Goal: Task Accomplishment & Management: Manage account settings

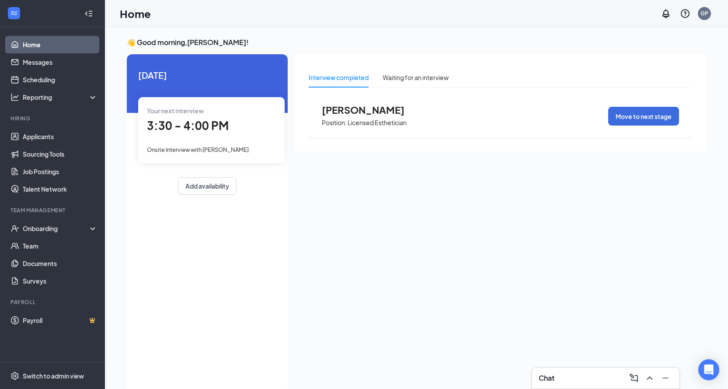
click at [222, 138] on div "Your next interview 3:30 - 4:00 PM Onsite Interview with [PERSON_NAME]" at bounding box center [211, 130] width 146 height 66
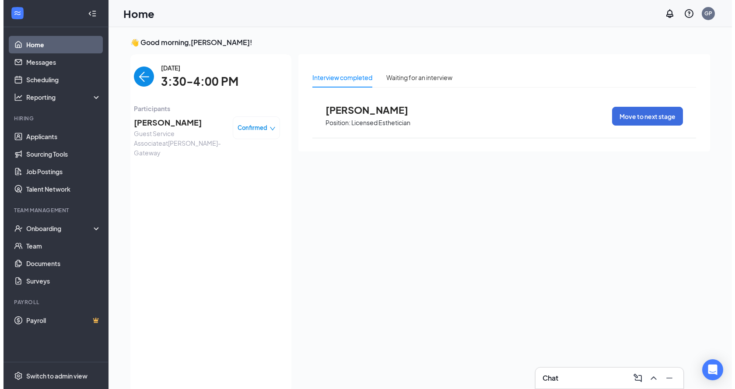
scroll to position [3, 0]
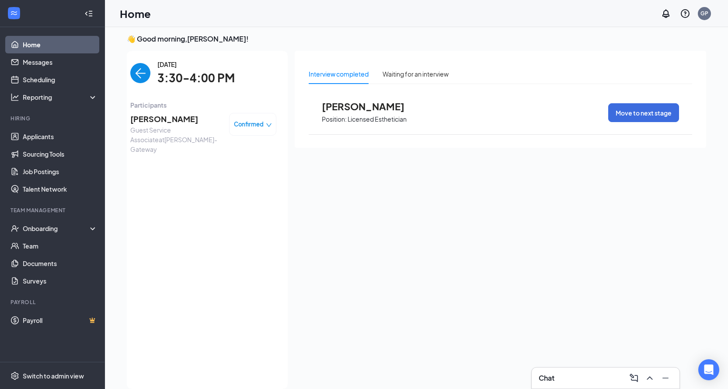
click at [184, 114] on span "[PERSON_NAME]" at bounding box center [176, 119] width 92 height 12
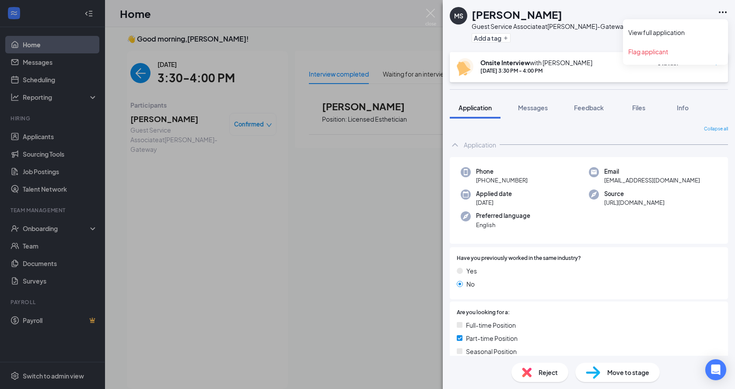
click at [724, 12] on icon "Ellipses" at bounding box center [722, 12] width 10 height 10
click at [51, 139] on div "[PERSON_NAME] Guest Service Associate at [PERSON_NAME][GEOGRAPHIC_DATA] Add a t…" at bounding box center [367, 194] width 735 height 389
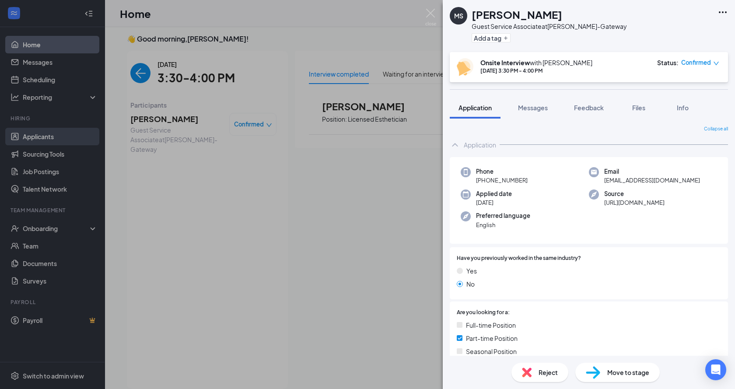
click at [52, 139] on link "Applicants" at bounding box center [60, 136] width 75 height 17
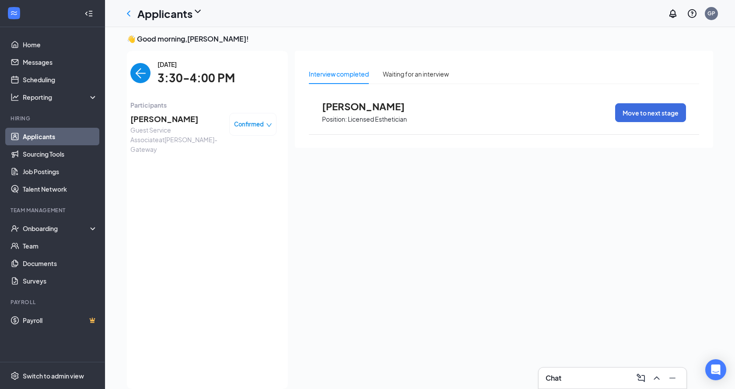
click at [55, 138] on link "Applicants" at bounding box center [60, 136] width 75 height 17
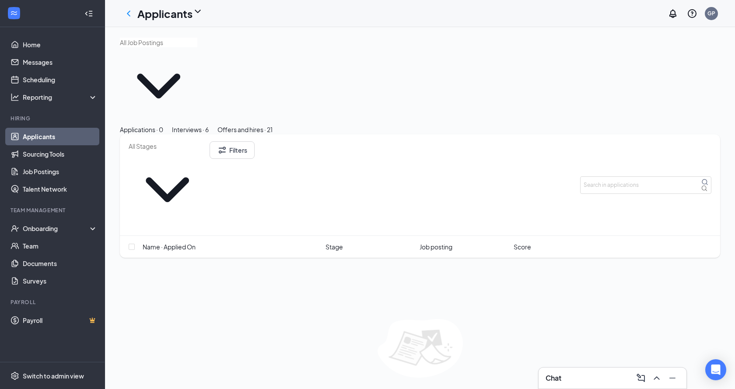
click at [209, 125] on div "Interviews · 6" at bounding box center [190, 130] width 37 height 10
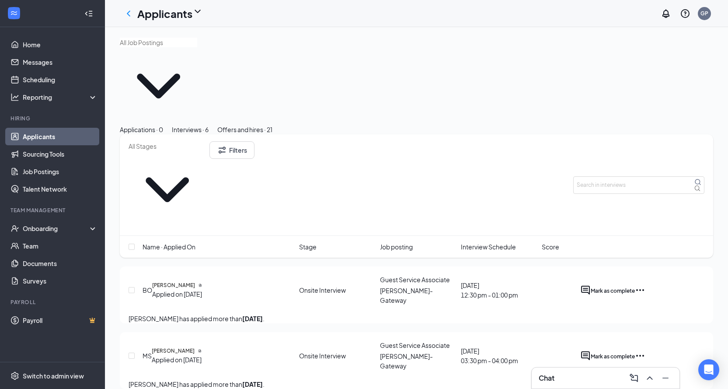
click at [705, 332] on div "[PERSON_NAME] Applied on [DATE] Onsite Interview Guest Service Associate [PERSO…" at bounding box center [416, 360] width 593 height 57
click at [645, 350] on icon "Ellipses" at bounding box center [640, 355] width 10 height 10
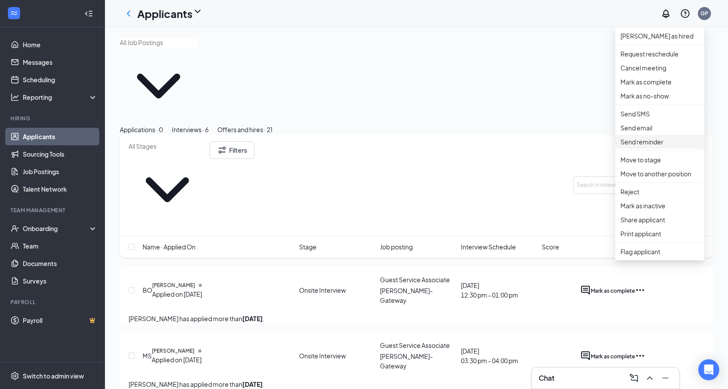
click at [652, 149] on li "Send reminder" at bounding box center [659, 142] width 89 height 14
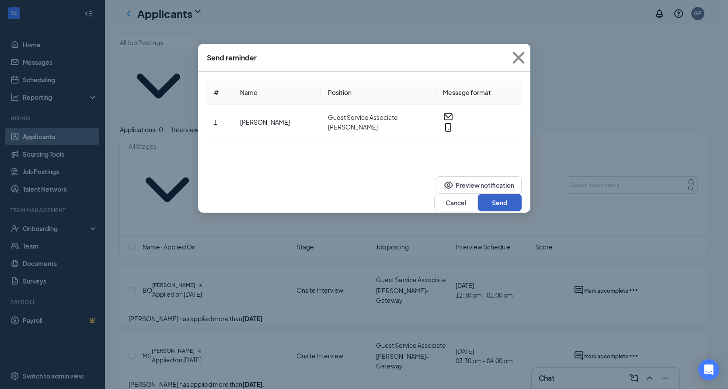
click at [493, 194] on button "Send" at bounding box center [500, 202] width 44 height 17
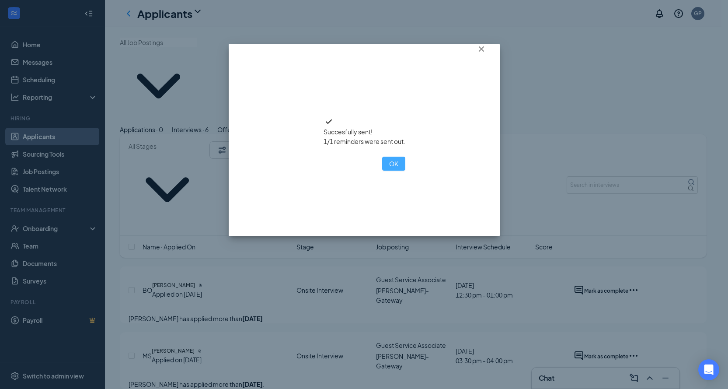
click at [382, 171] on button "OK" at bounding box center [393, 164] width 23 height 14
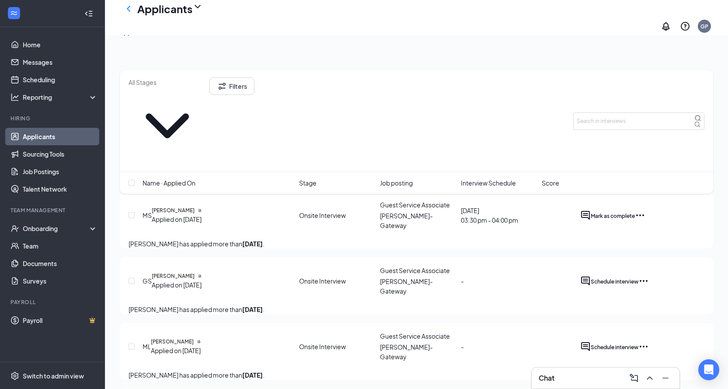
scroll to position [50, 0]
